Goal: Task Accomplishment & Management: Use online tool/utility

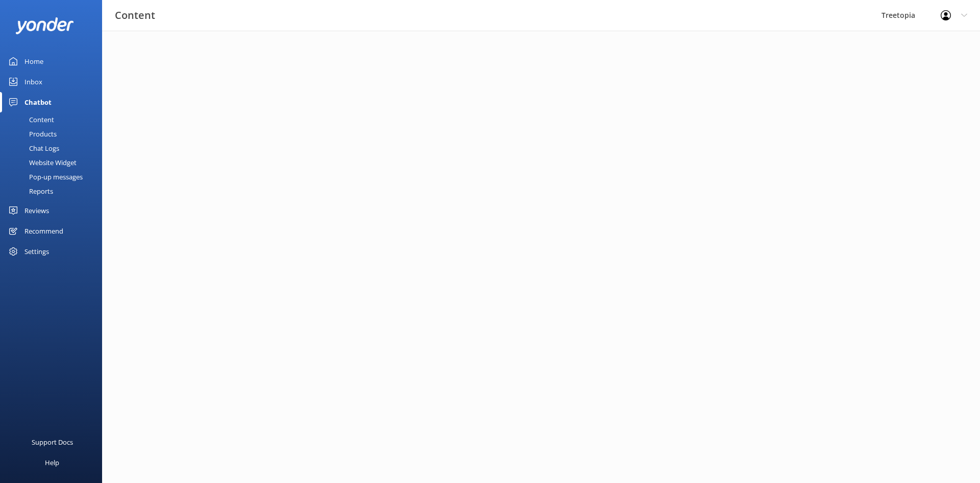
click at [42, 81] on div "Inbox" at bounding box center [34, 81] width 18 height 20
